Goal: Use online tool/utility

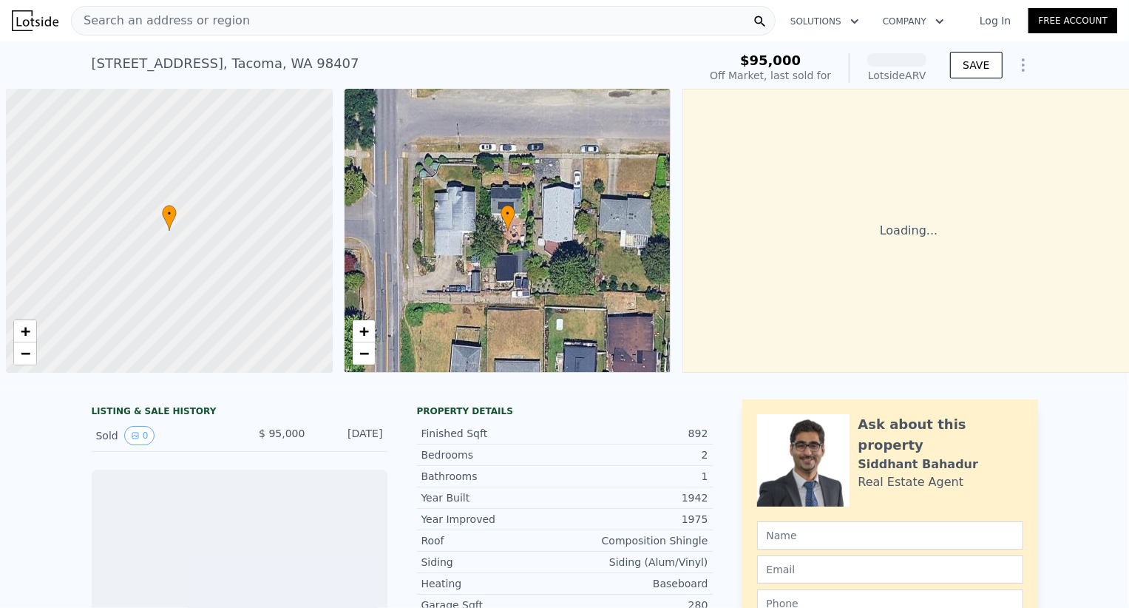
scroll to position [0, 6]
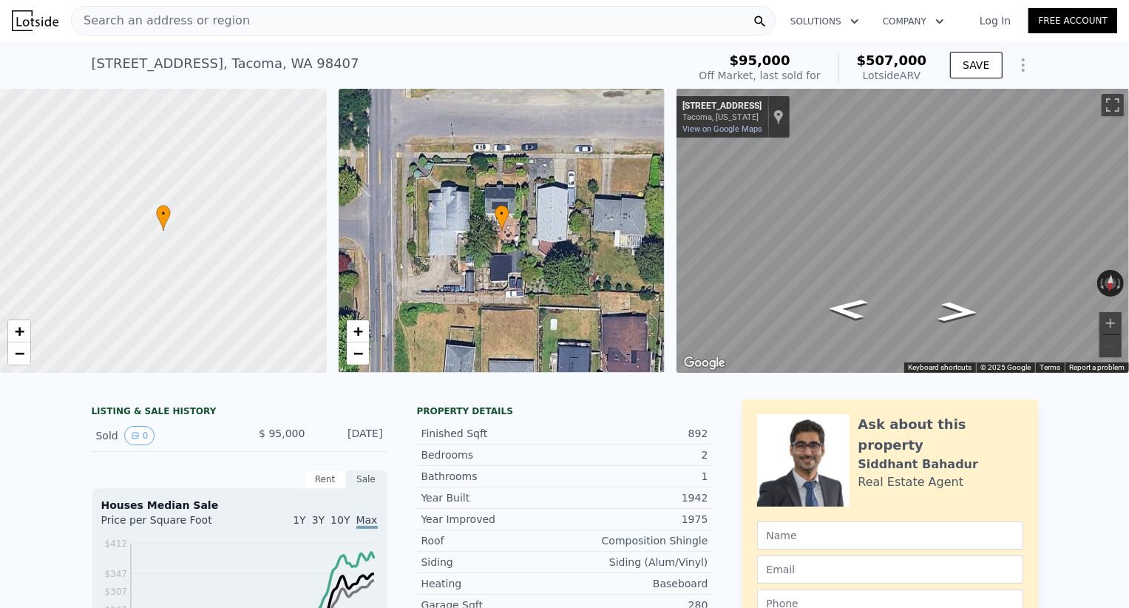
click at [1000, 22] on link "Log In" at bounding box center [995, 20] width 67 height 15
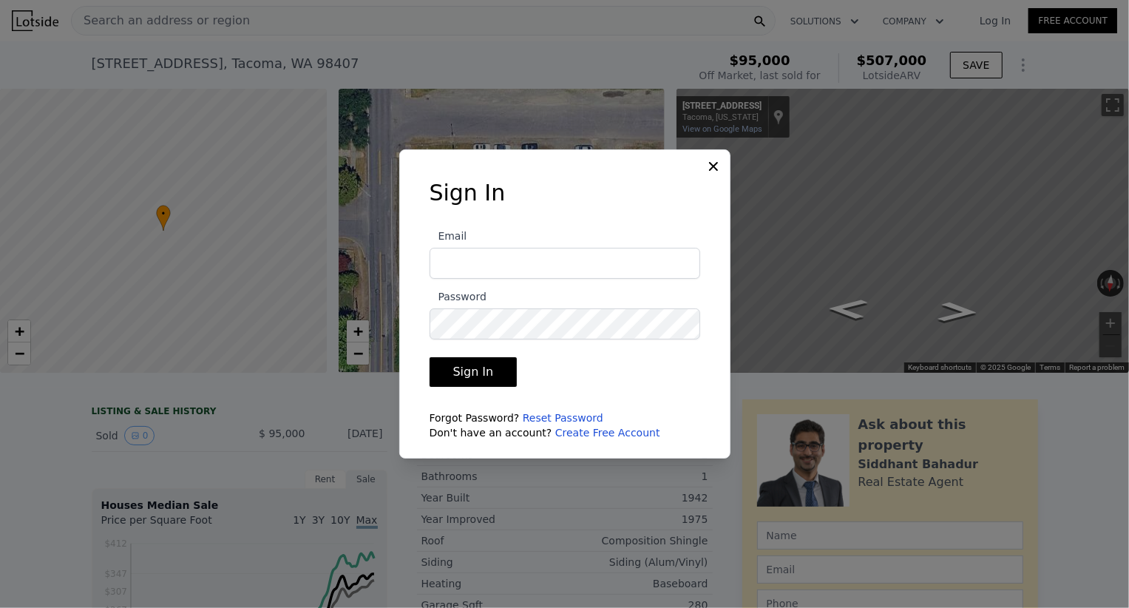
type input "[EMAIL_ADDRESS][DOMAIN_NAME]"
click at [463, 376] on button "Sign In" at bounding box center [474, 372] width 88 height 30
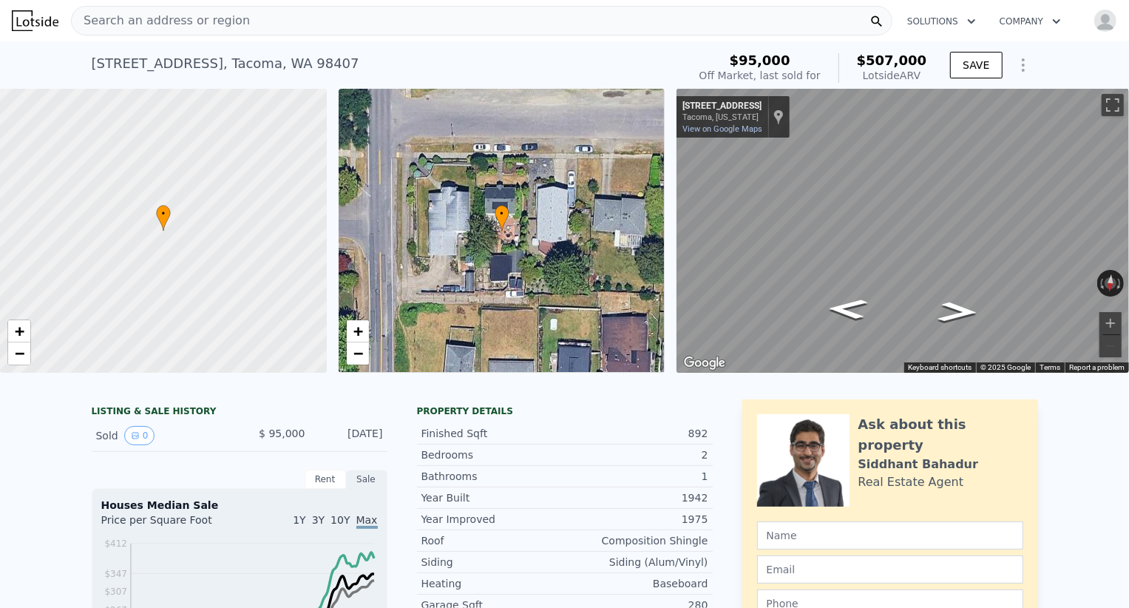
type input "1.75"
checkbox input "false"
checkbox input "true"
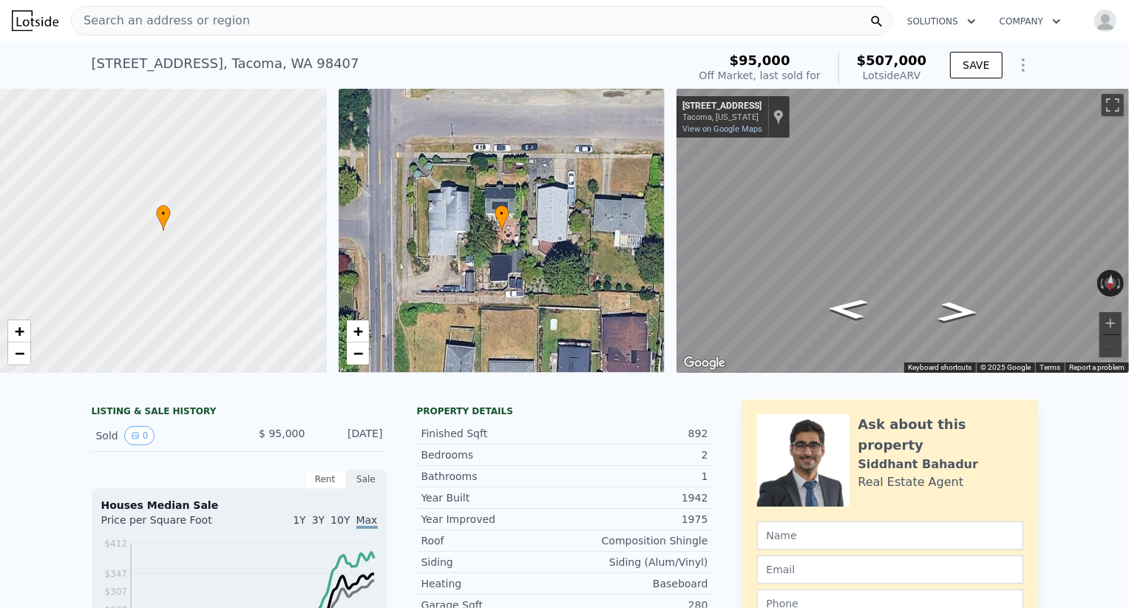
checkbox input "true"
type input "$ 506,000"
type input "$ 365,046"
